Goal: Find specific page/section

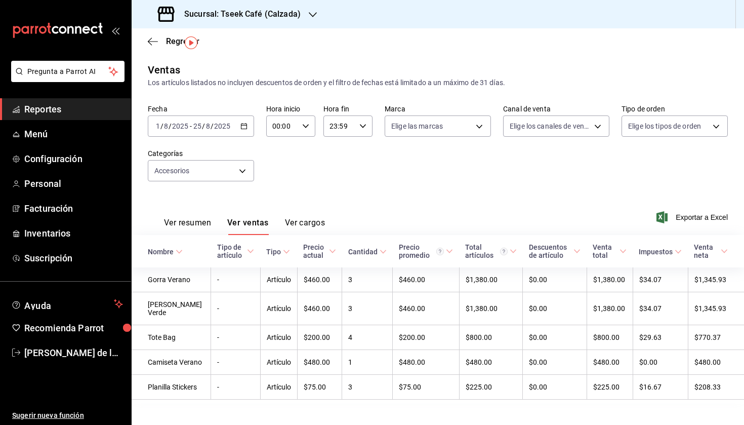
scroll to position [27, 0]
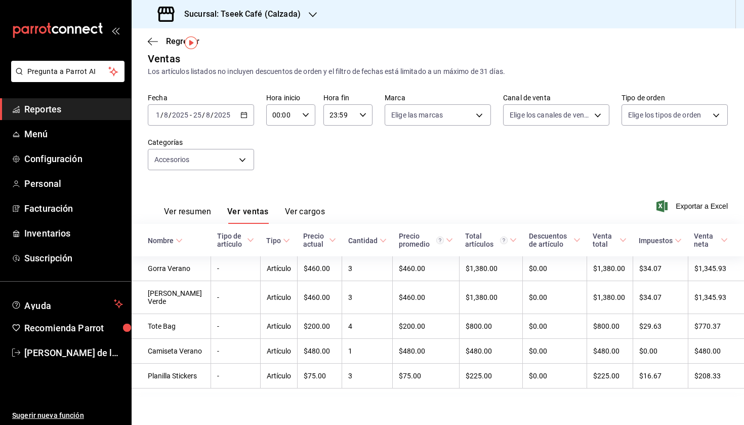
click at [282, 18] on h3 "Sucursal: Tseek Café (Calzada)" at bounding box center [238, 14] width 125 height 12
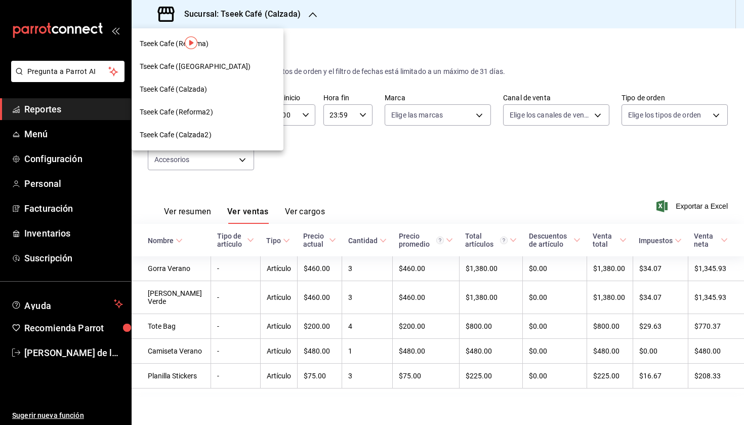
click at [282, 150] on div at bounding box center [372, 212] width 744 height 425
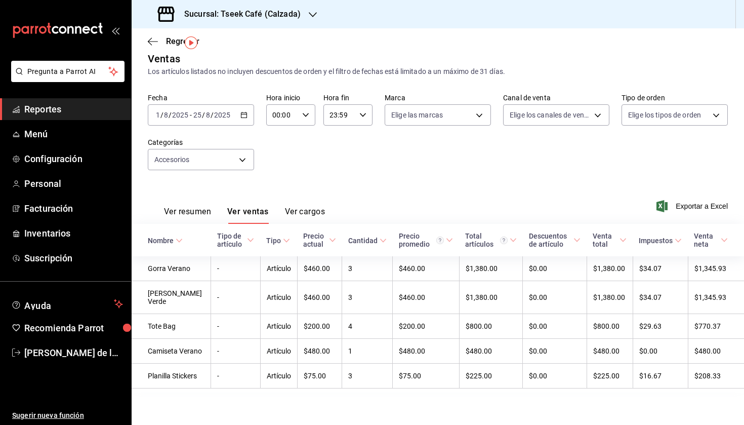
click at [274, 17] on h3 "Sucursal: Tseek Café (Calzada)" at bounding box center [238, 14] width 125 height 12
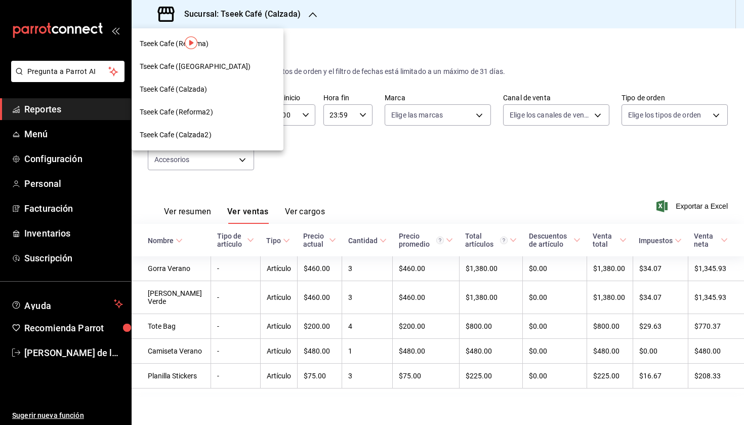
click at [53, 137] on div at bounding box center [372, 212] width 744 height 425
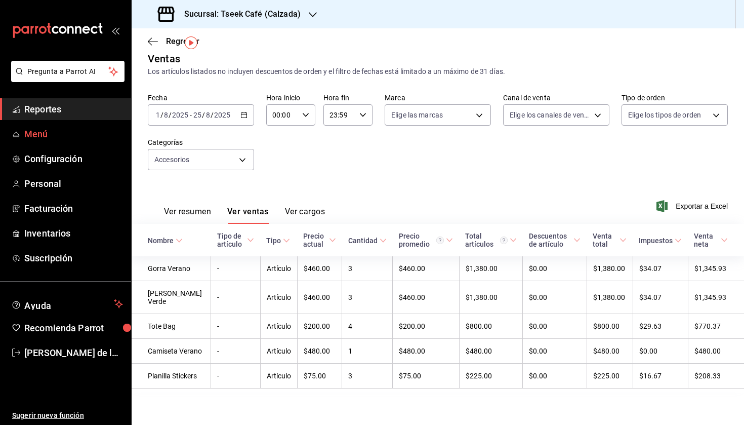
click at [19, 137] on icon "mailbox folders" at bounding box center [16, 134] width 8 height 8
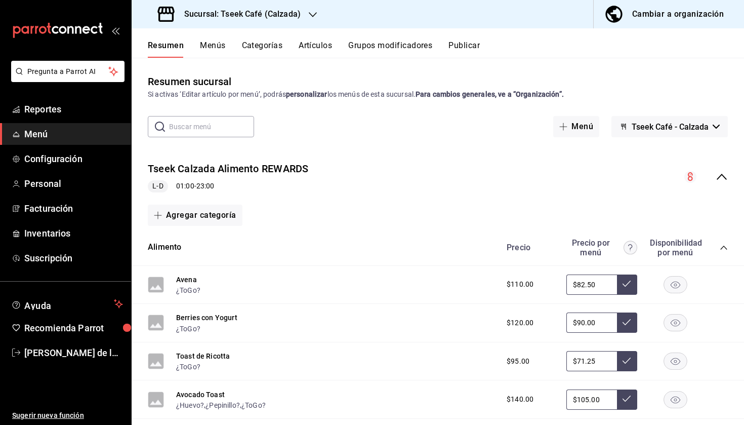
click at [205, 128] on input "text" at bounding box center [211, 126] width 85 height 20
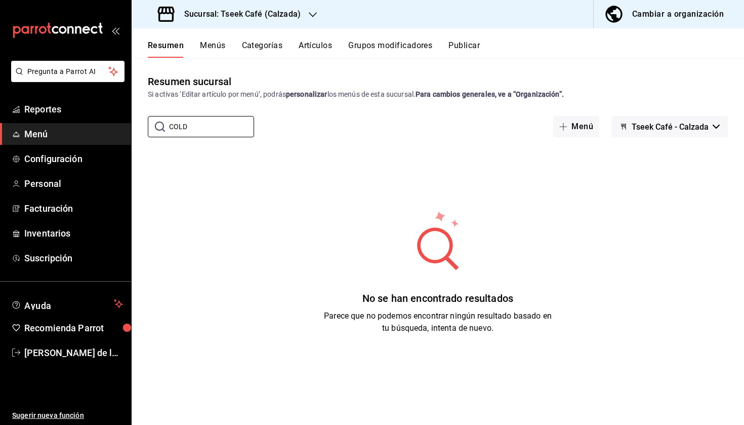
type input "COLD"
click at [212, 44] on button "Menús" at bounding box center [212, 49] width 25 height 17
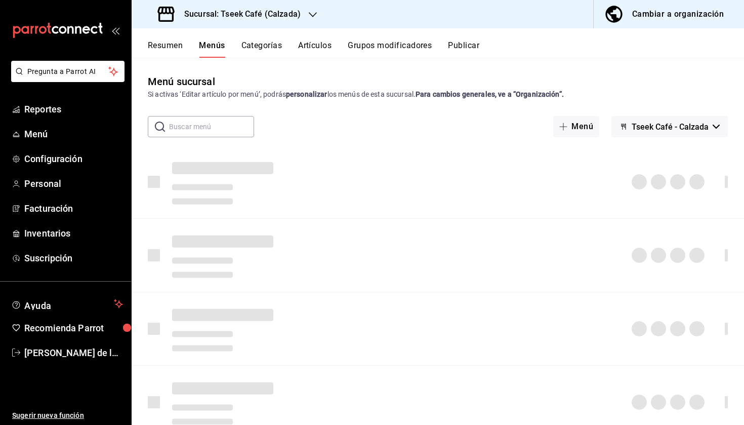
click at [315, 44] on button "Artículos" at bounding box center [314, 49] width 33 height 17
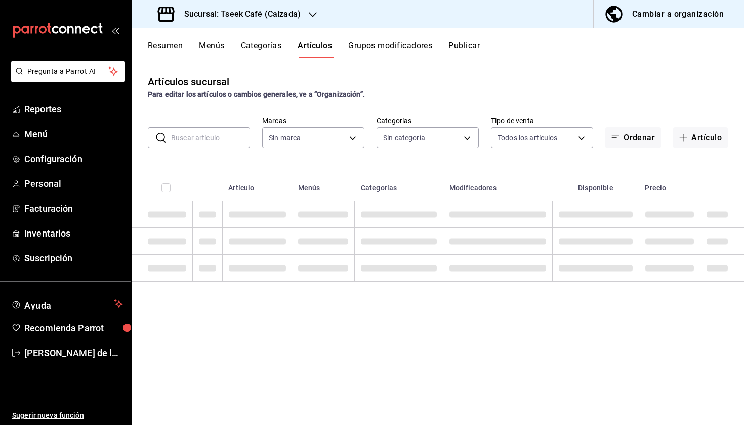
type input "18d9f73d-61ed-4fc8-a0ec-87c929603494"
type input "3d98822e-13c4-469b-a7ba-1b5a5abc5a69,b700f245-0e76-4ede-b748-bb73a4dc10c3,8e562…"
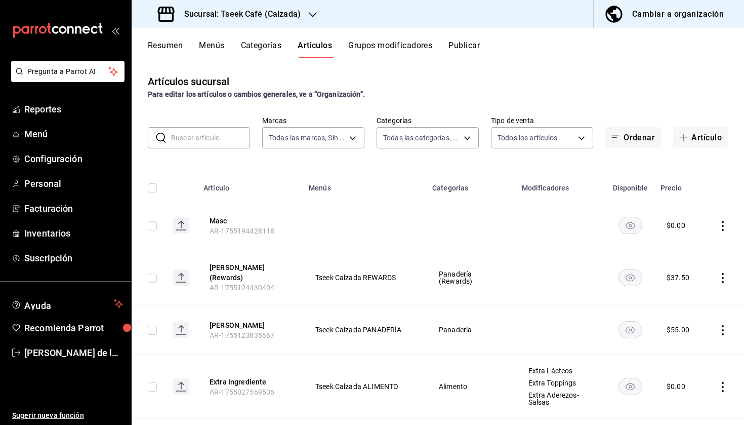
click at [195, 131] on input "text" at bounding box center [210, 138] width 79 height 20
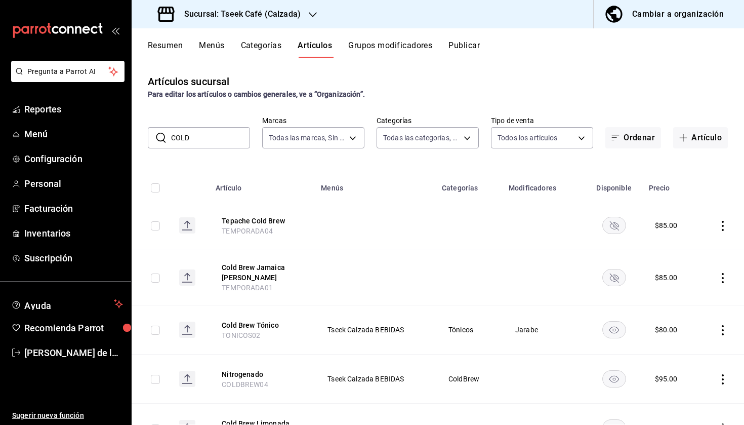
type input "COLD F"
